Goal: Find specific page/section: Find specific page/section

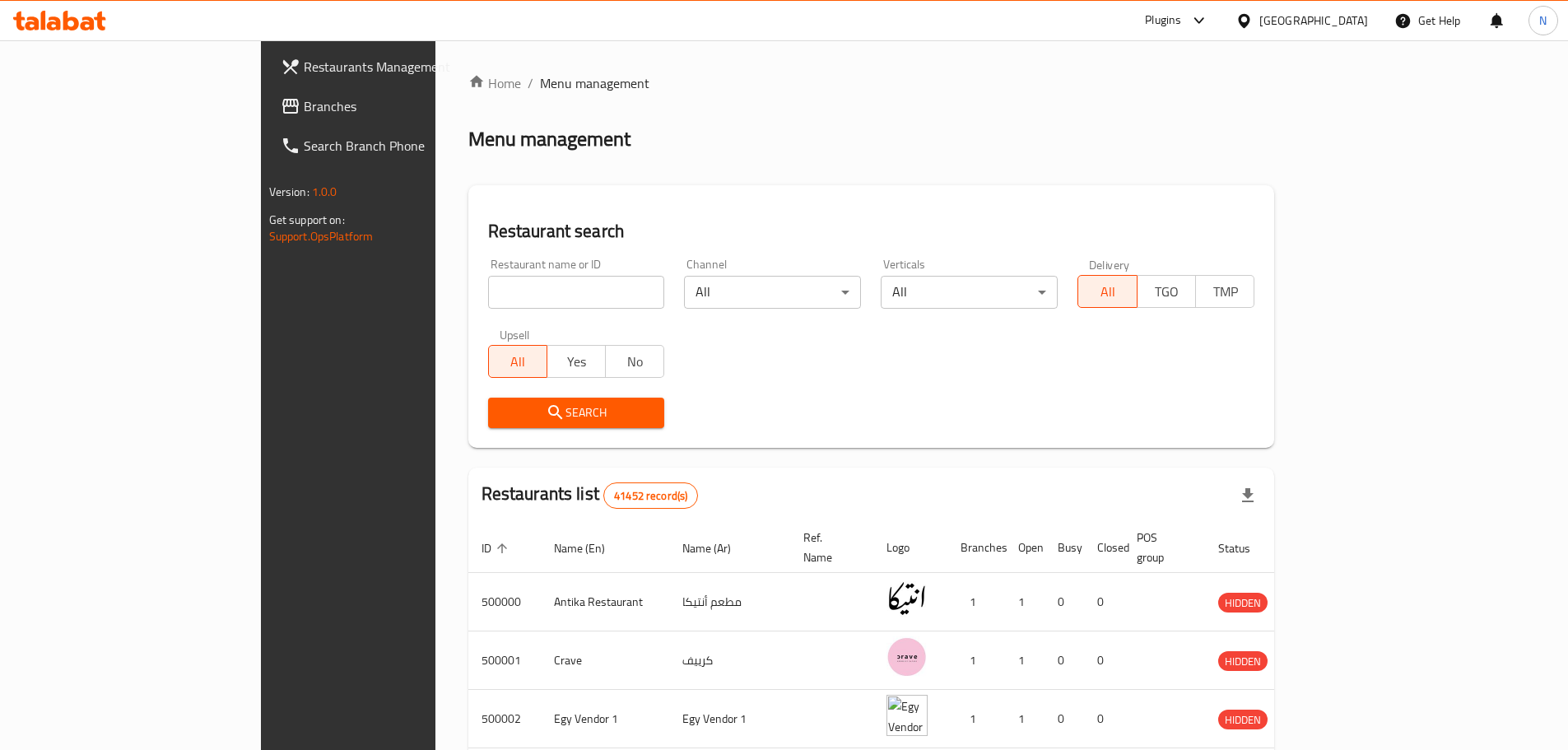
click at [267, 89] on link "Branches" at bounding box center [394, 106] width 255 height 40
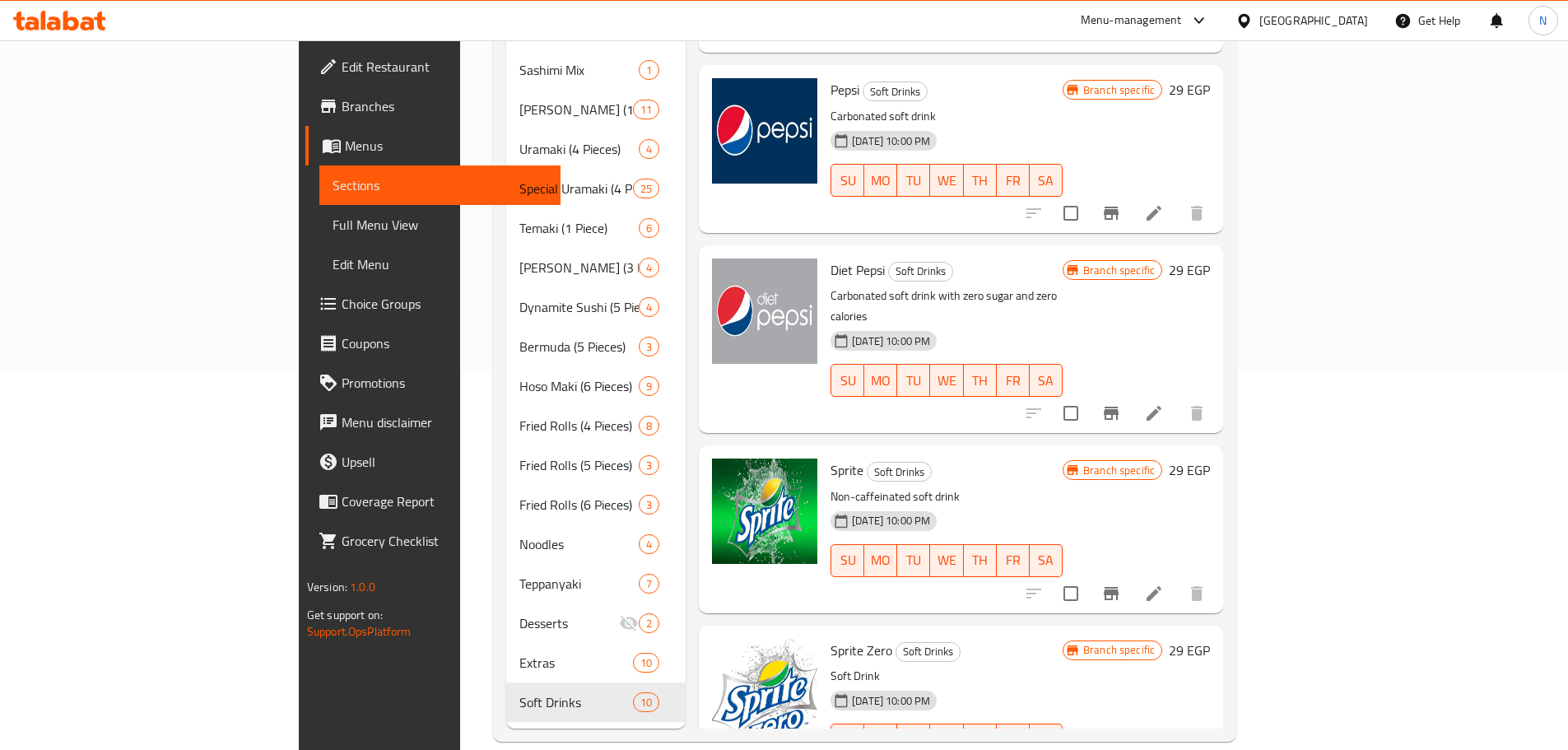
scroll to position [943, 0]
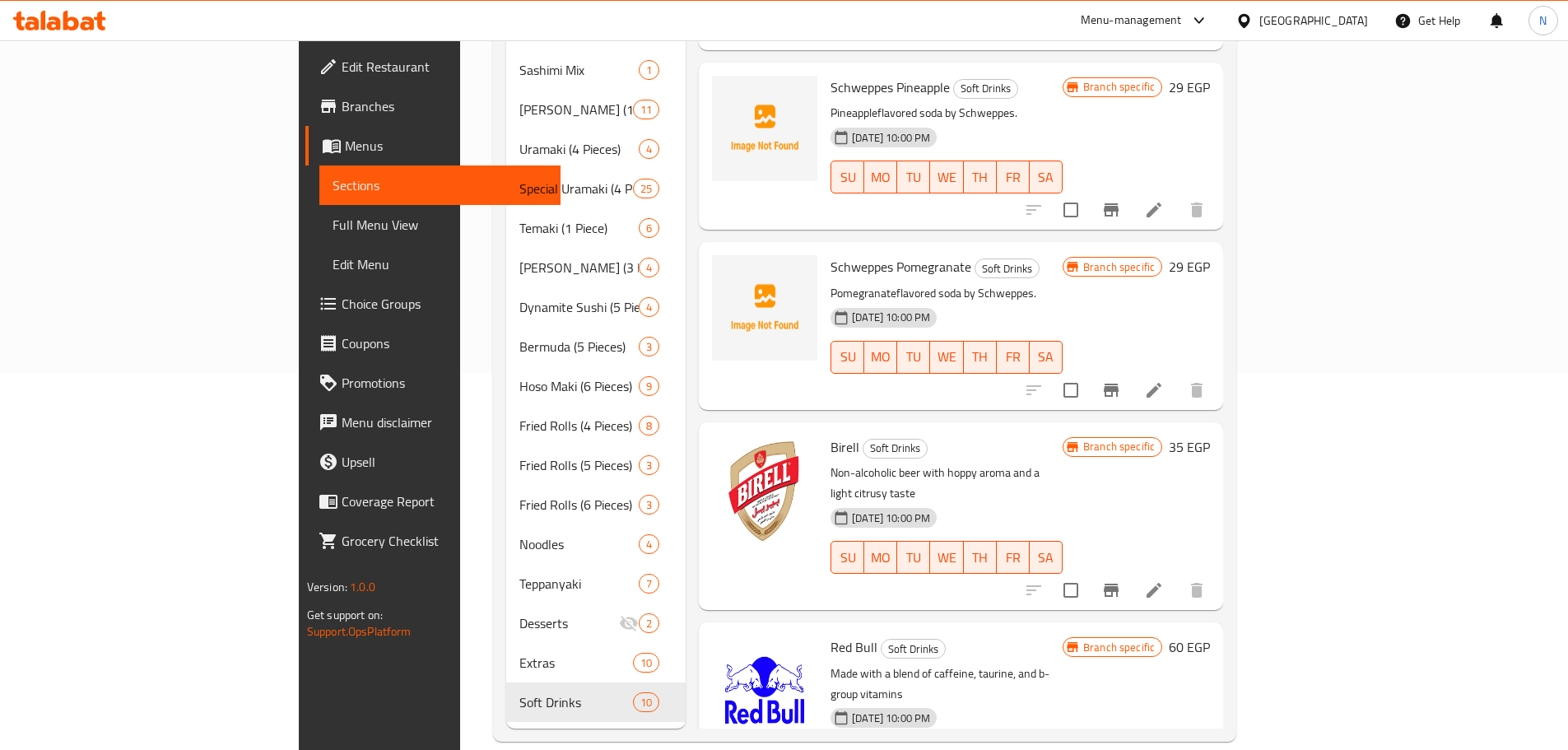
click at [1343, 17] on div "[GEOGRAPHIC_DATA]" at bounding box center [1314, 21] width 109 height 18
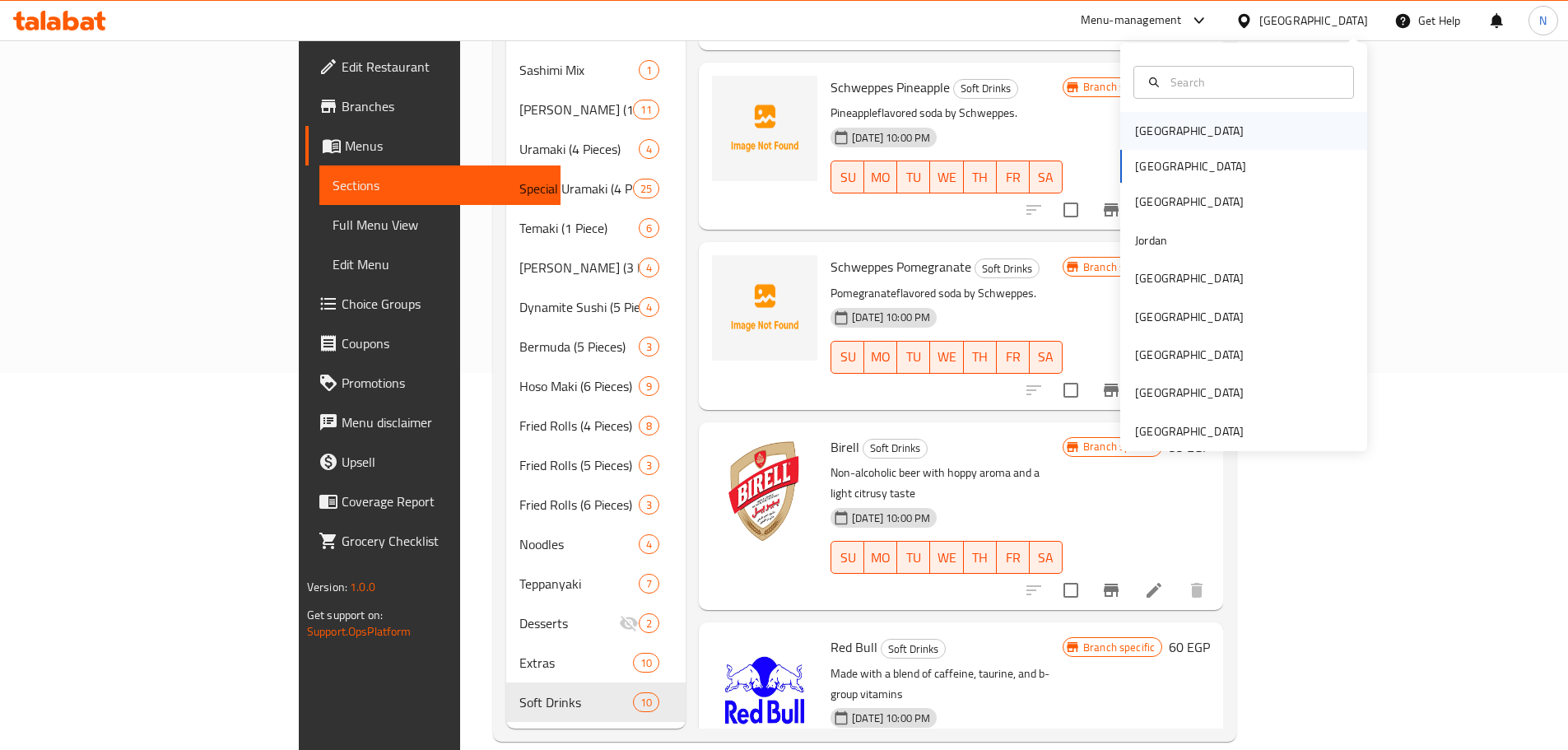
click at [1210, 128] on div "Bahrain" at bounding box center [1243, 131] width 247 height 38
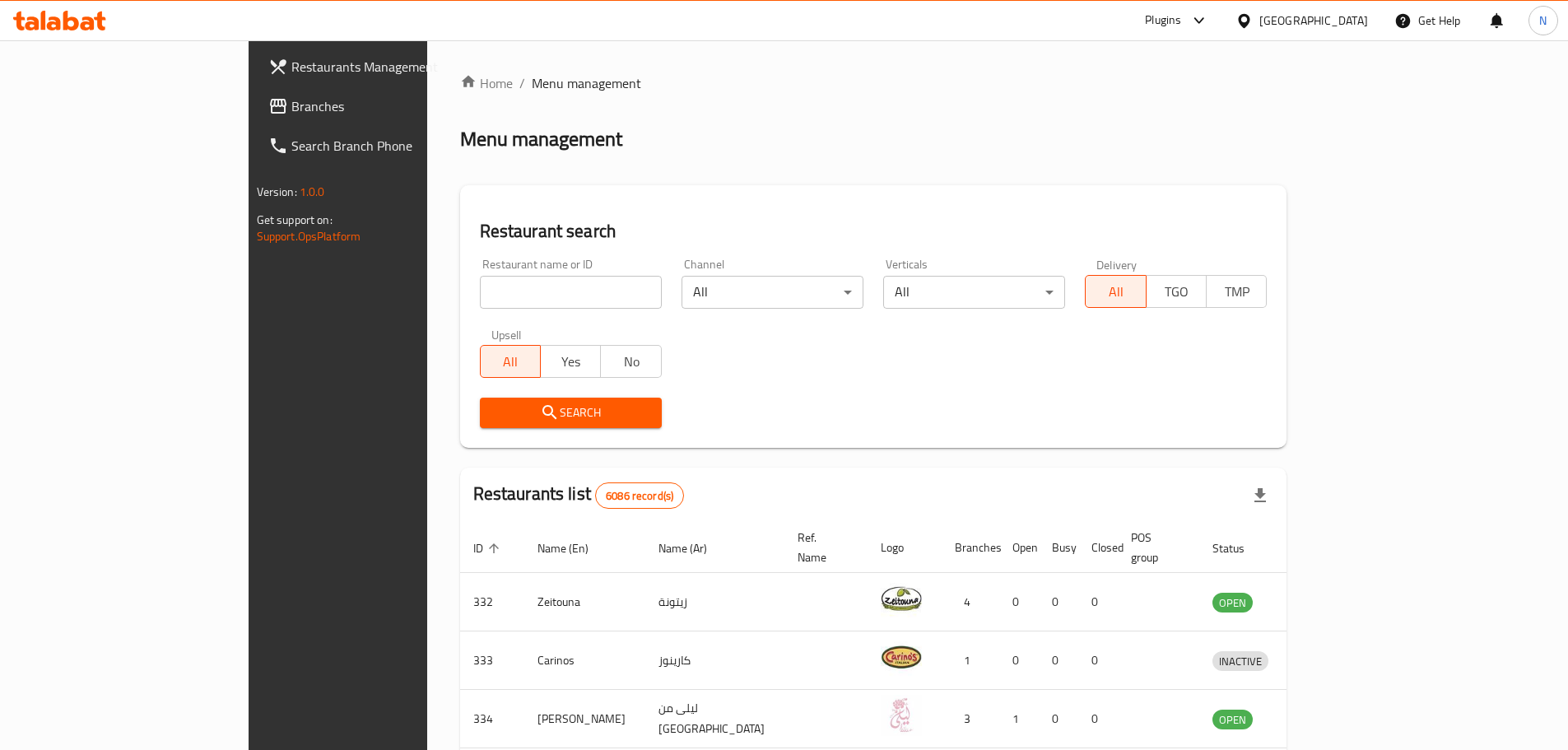
click at [1355, 22] on div "Bahrain" at bounding box center [1314, 21] width 109 height 18
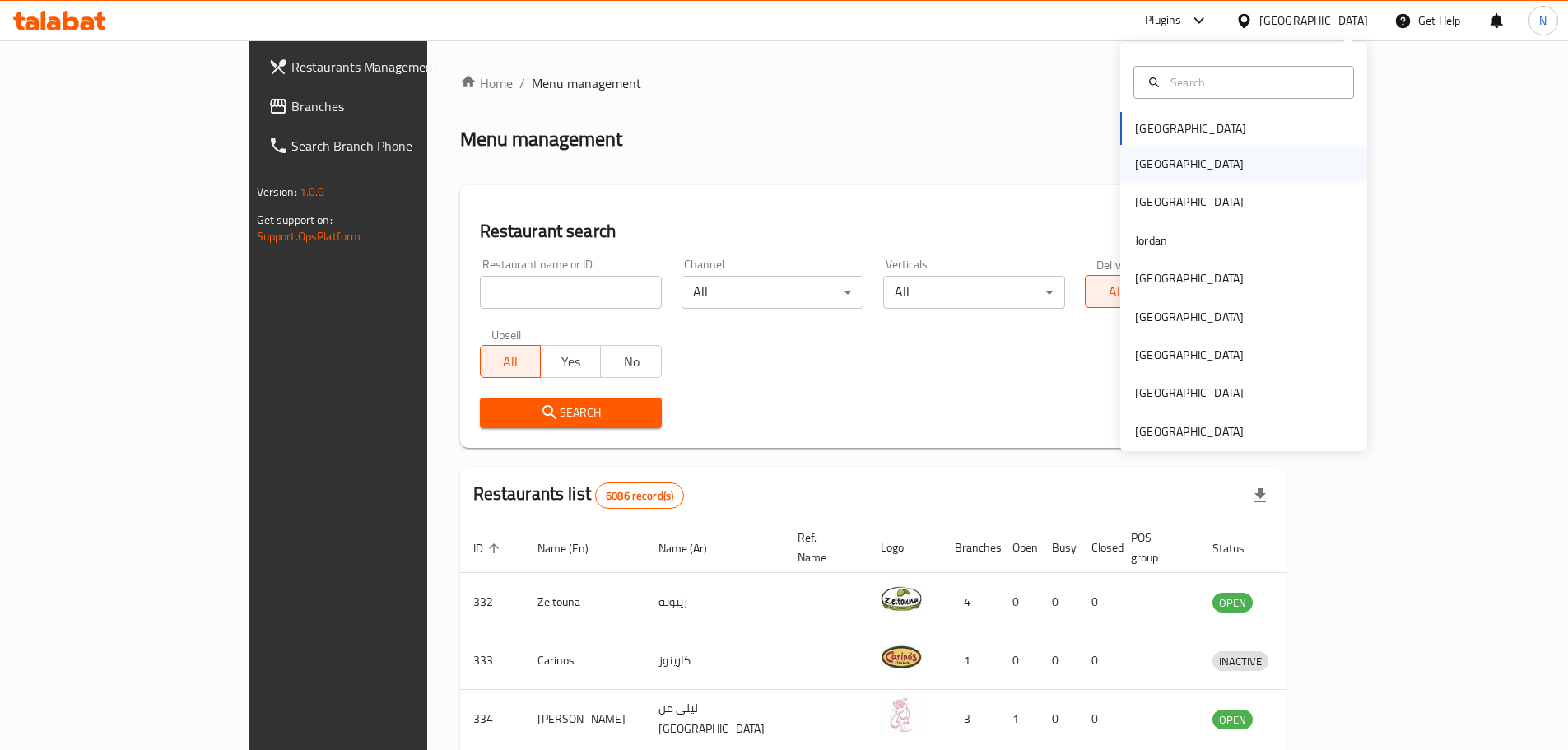
click at [1169, 182] on div "[GEOGRAPHIC_DATA]" at bounding box center [1243, 164] width 247 height 38
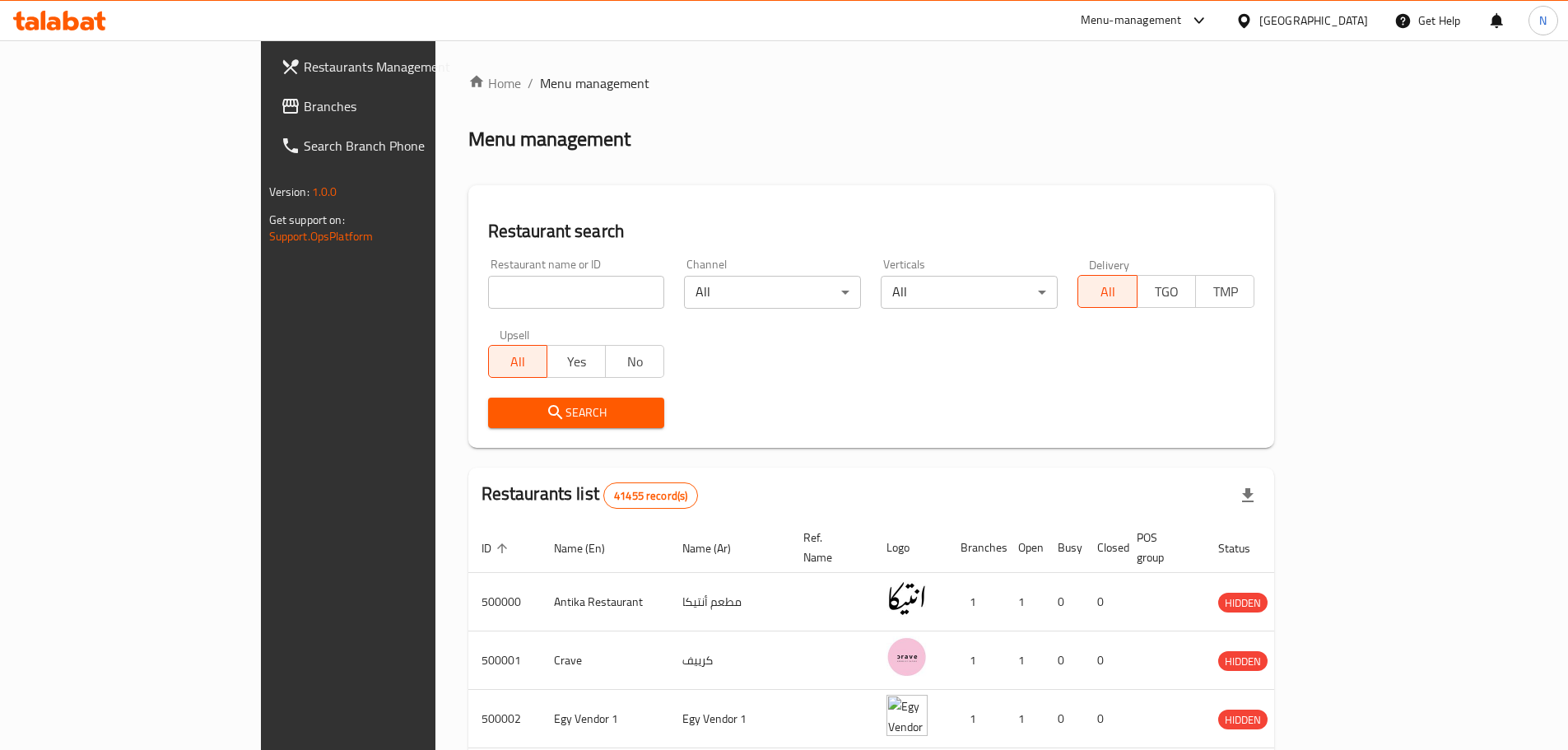
click at [488, 290] on input "search" at bounding box center [576, 292] width 177 height 33
paste input "737710"
type input "737710"
click button "Search" at bounding box center [576, 413] width 177 height 31
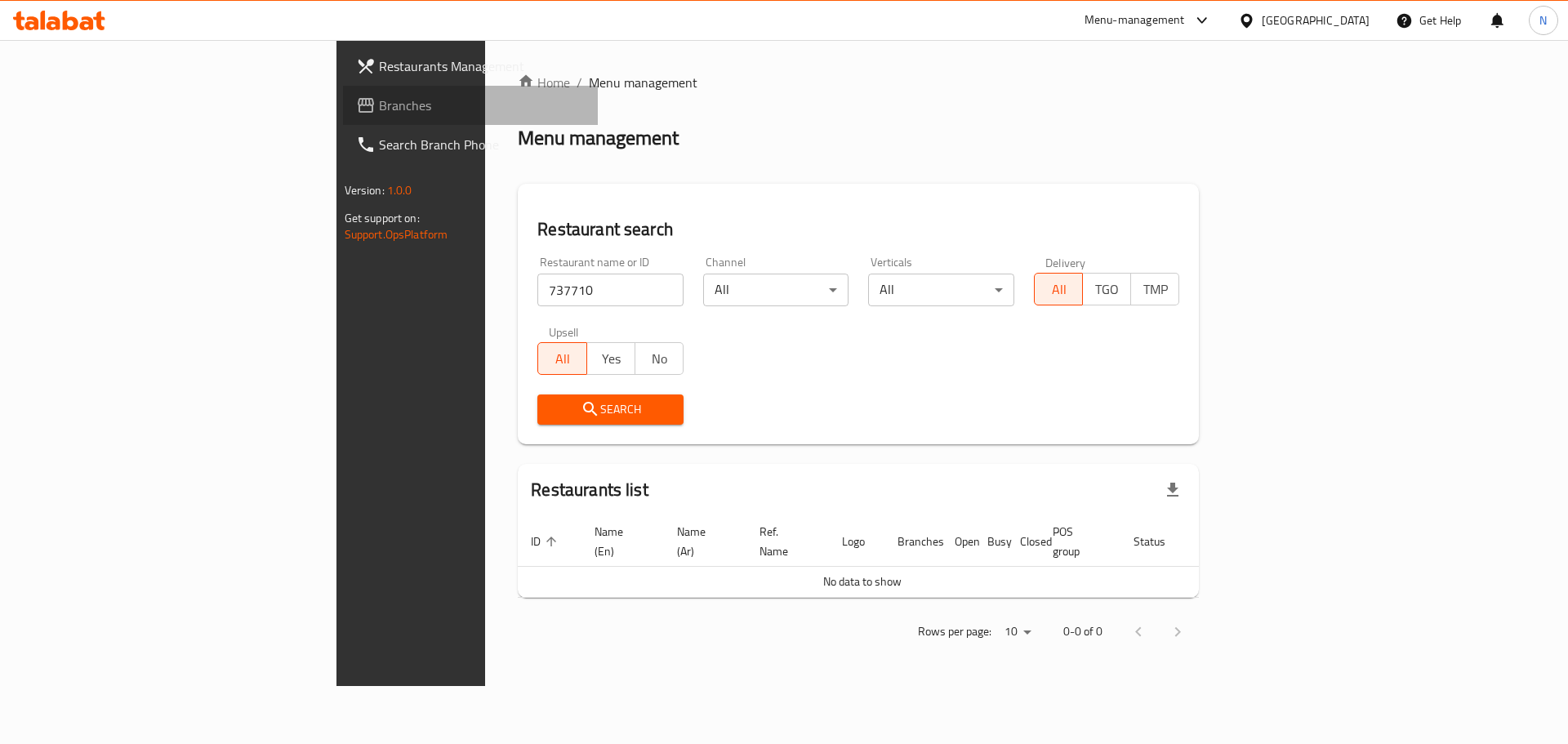
click at [379, 113] on span "Branches" at bounding box center [482, 106] width 206 height 20
